Goal: Navigation & Orientation: Find specific page/section

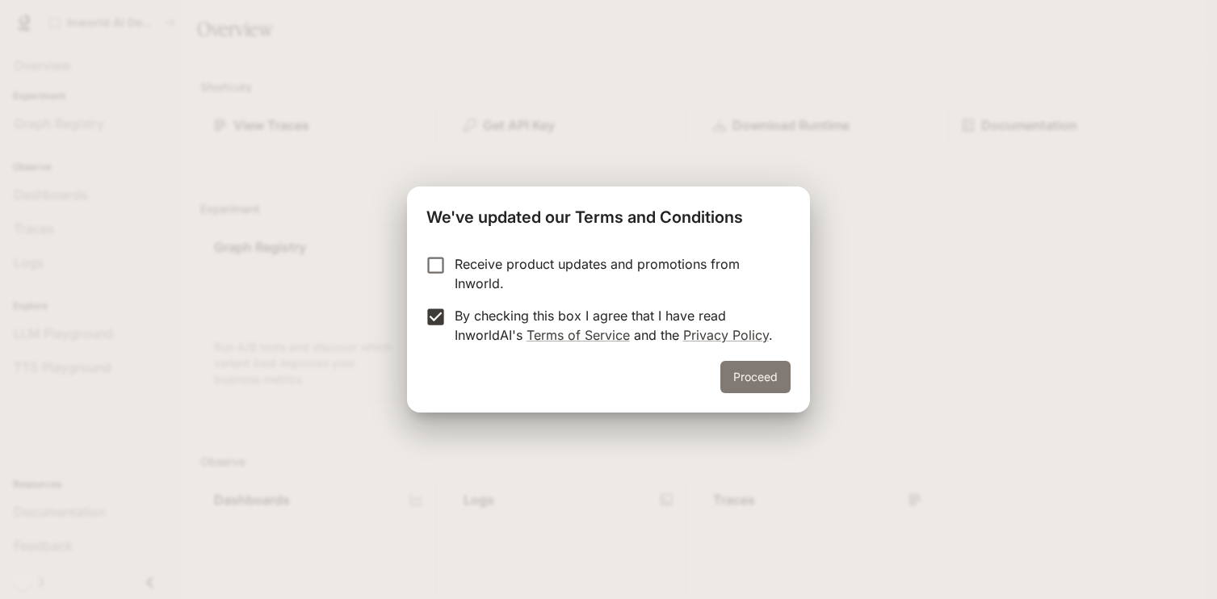
click at [755, 372] on button "Proceed" at bounding box center [756, 377] width 70 height 32
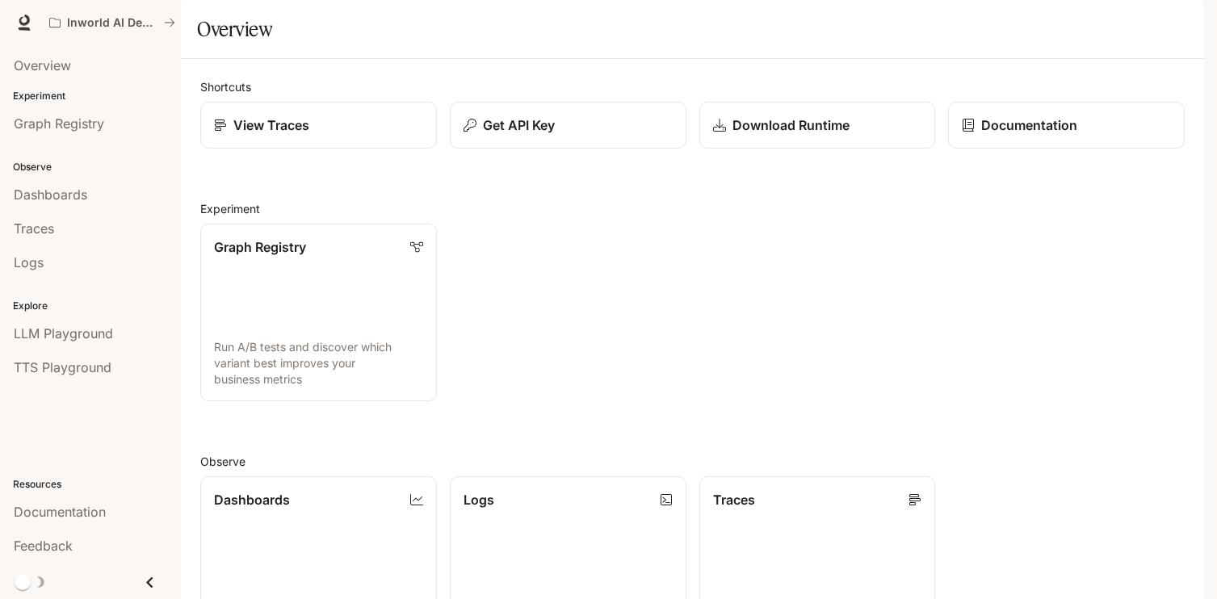
click at [33, 96] on p "Experiment" at bounding box center [90, 96] width 181 height 15
click at [44, 95] on p "Experiment" at bounding box center [90, 96] width 181 height 15
click at [77, 333] on span "LLM Playground" at bounding box center [63, 333] width 99 height 19
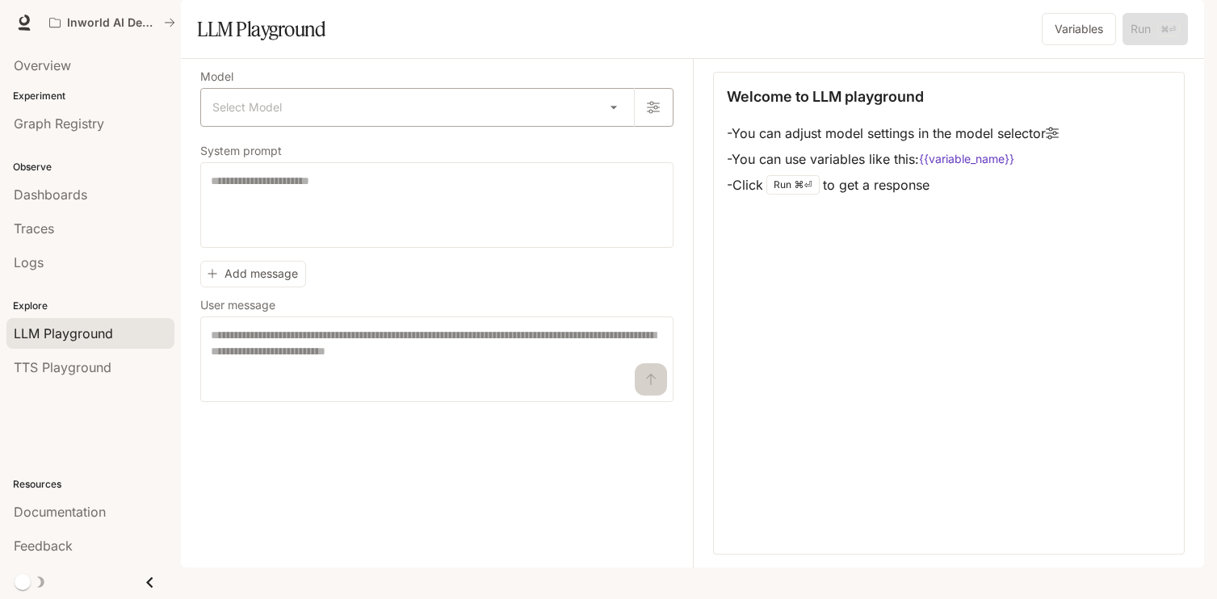
click at [607, 145] on body "Skip to main content Inworld AI Demos Documentation Documentation Portal Overvi…" at bounding box center [608, 299] width 1217 height 599
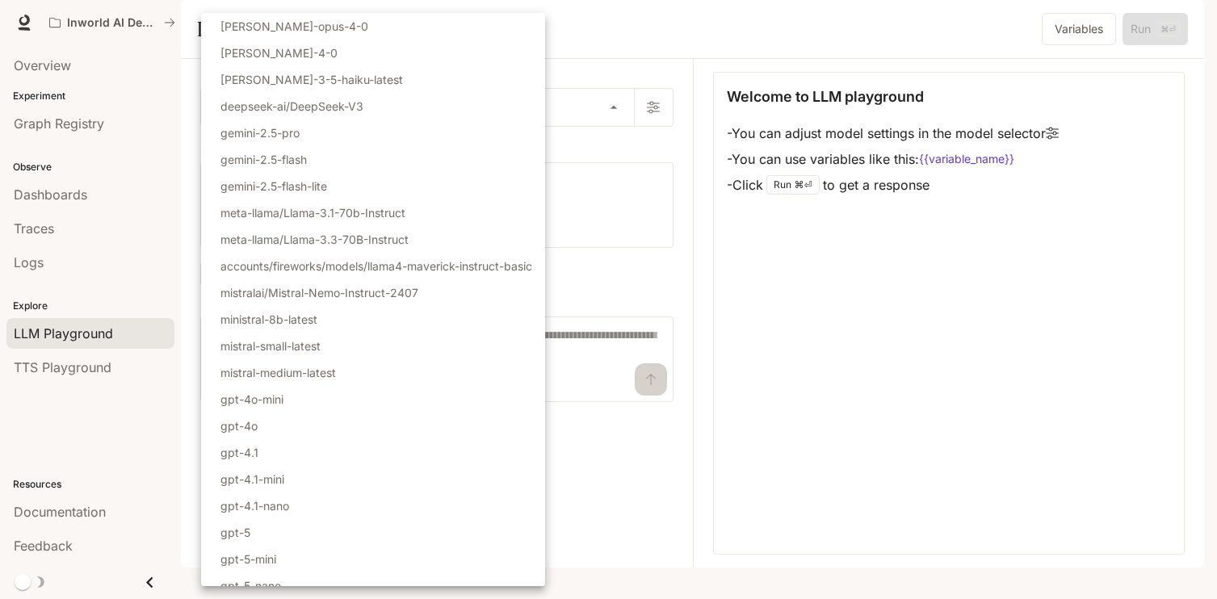
click at [282, 507] on p "gpt-4.1-nano" at bounding box center [255, 506] width 69 height 17
type input "**********"
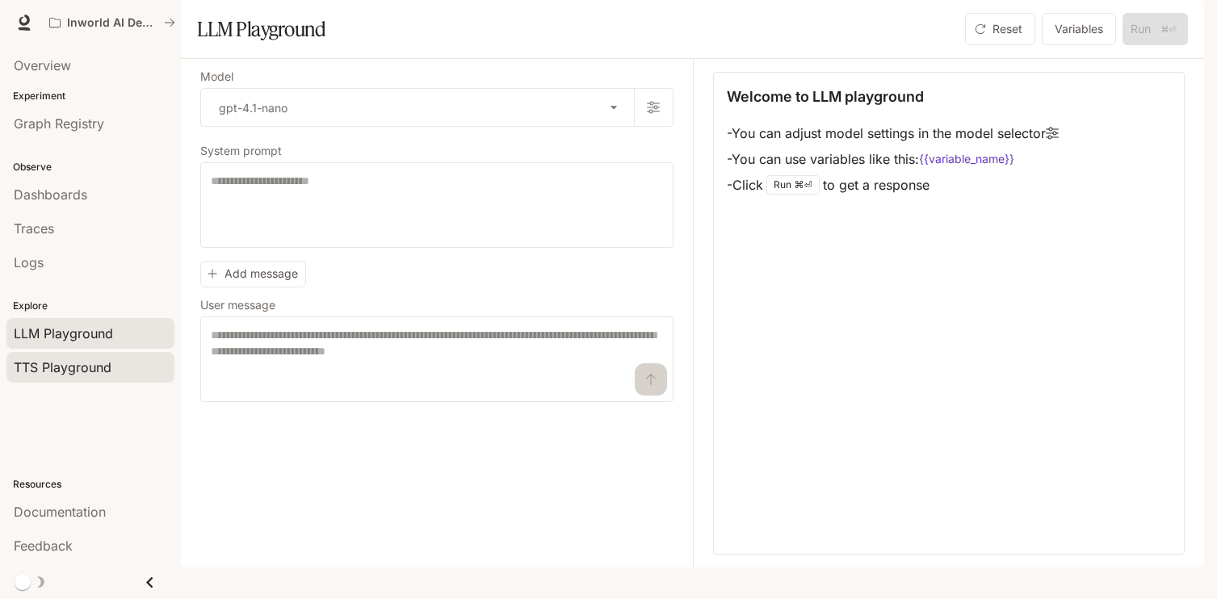
click at [98, 368] on span "TTS Playground" at bounding box center [63, 367] width 98 height 19
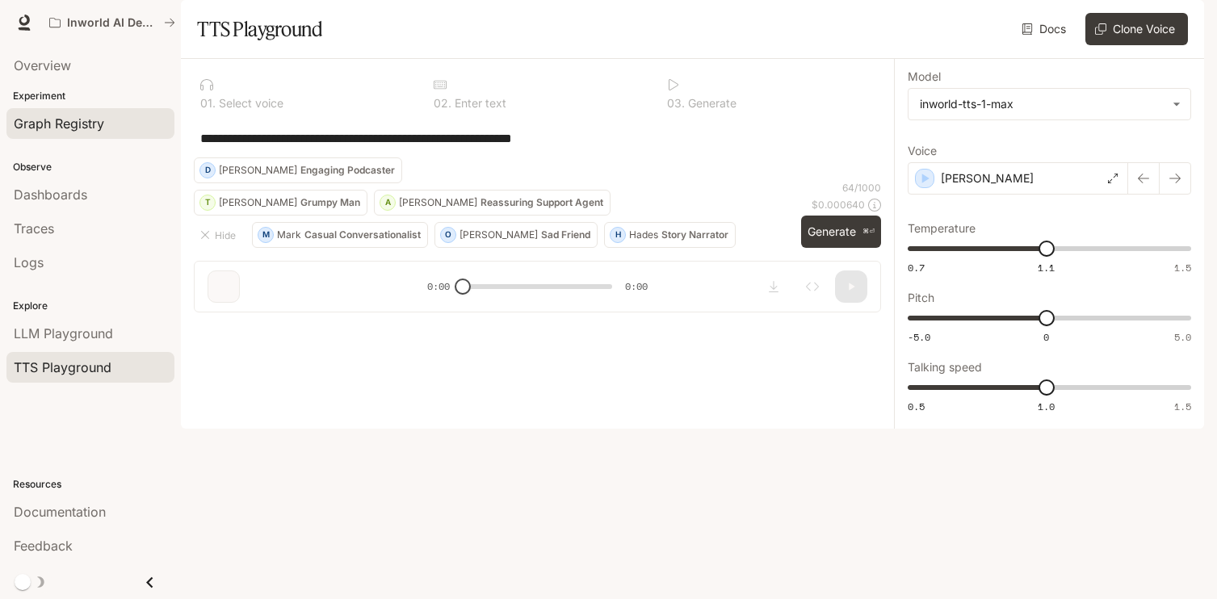
click at [78, 126] on span "Graph Registry" at bounding box center [59, 123] width 90 height 19
